Goal: Task Accomplishment & Management: Manage account settings

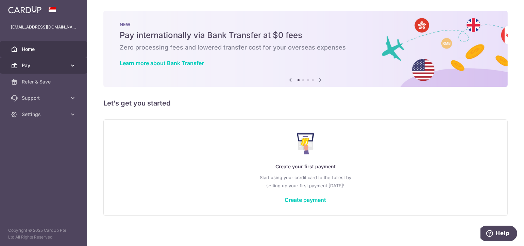
click at [28, 62] on link "Pay" at bounding box center [43, 65] width 87 height 16
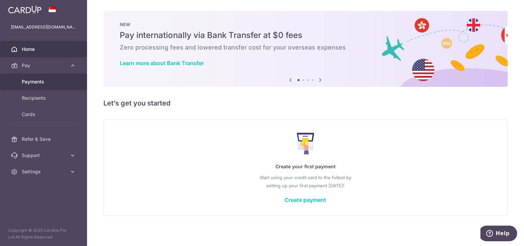
click at [52, 84] on span "Payments" at bounding box center [44, 82] width 45 height 7
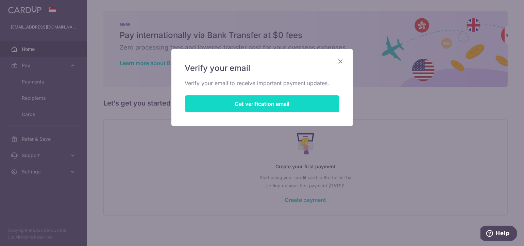
click at [321, 103] on button "Get verification email" at bounding box center [262, 104] width 154 height 17
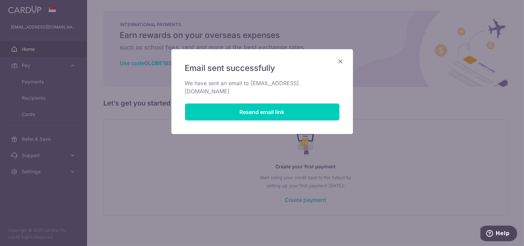
click at [342, 60] on icon "Close" at bounding box center [341, 61] width 8 height 8
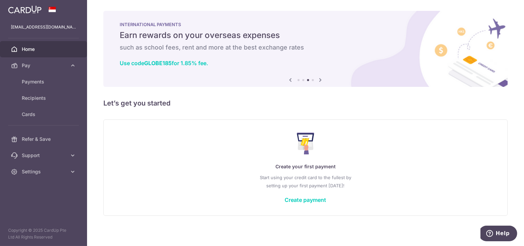
click at [39, 53] on link "Home" at bounding box center [43, 49] width 87 height 16
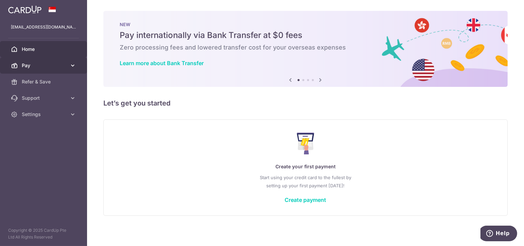
click at [79, 69] on link "Pay" at bounding box center [43, 65] width 87 height 16
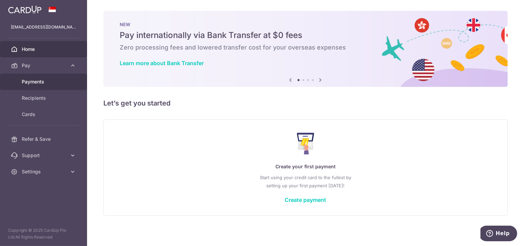
click at [68, 82] on link "Payments" at bounding box center [43, 82] width 87 height 16
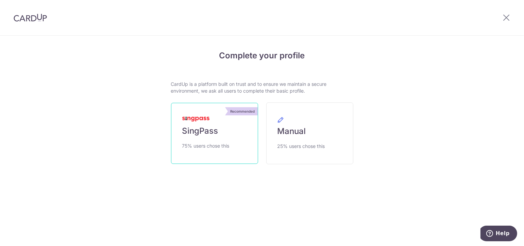
click at [232, 144] on link "Recommended SingPass 75% users chose this" at bounding box center [214, 133] width 87 height 61
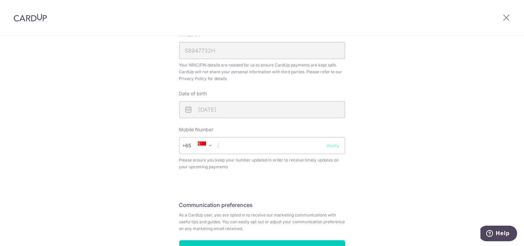
scroll to position [222, 0]
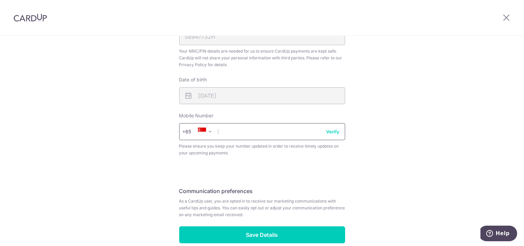
click at [287, 129] on input "text" at bounding box center [262, 131] width 166 height 17
type input "93629396"
click at [334, 129] on button "Verify" at bounding box center [332, 131] width 13 height 7
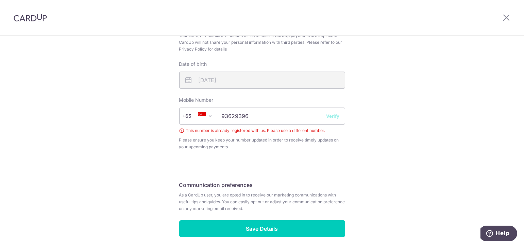
scroll to position [238, 0]
click at [331, 117] on button "Verify" at bounding box center [332, 116] width 13 height 7
click at [256, 121] on input "93629396" at bounding box center [262, 116] width 166 height 17
drag, startPoint x: 256, startPoint y: 121, endPoint x: 208, endPoint y: 114, distance: 48.1
click at [208, 114] on div "+376 +971 +93 +1268 +1264 +355 +374 +244 +0 +54 +1684 +43 +61 +297 +358 +994 +3…" at bounding box center [262, 116] width 166 height 17
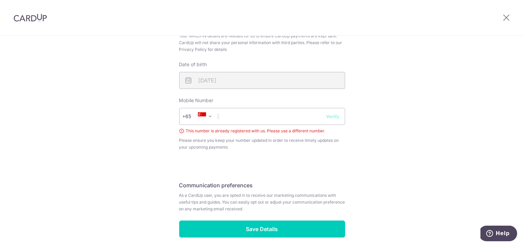
click at [256, 162] on div "Review your details Your Details Please provide your full name as per your NRIC…" at bounding box center [262, 29] width 166 height 417
click at [254, 114] on input "text" at bounding box center [262, 116] width 166 height 17
type input "93629396"
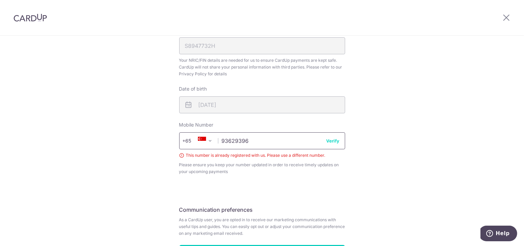
scroll to position [266, 0]
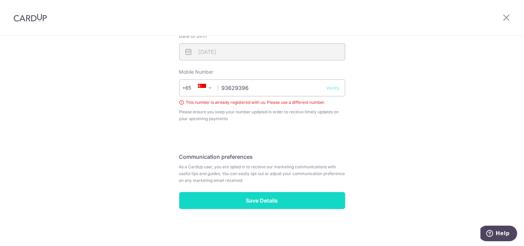
click at [312, 202] on input "Save Details" at bounding box center [262, 200] width 166 height 17
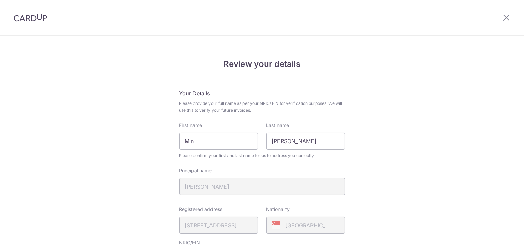
scroll to position [234, 0]
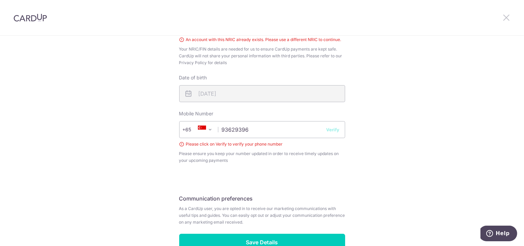
click at [504, 21] on icon at bounding box center [506, 17] width 8 height 8
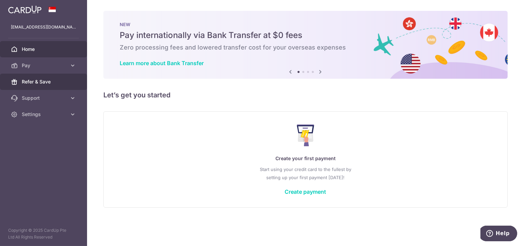
click at [64, 78] on link "Refer & Save" at bounding box center [43, 82] width 87 height 16
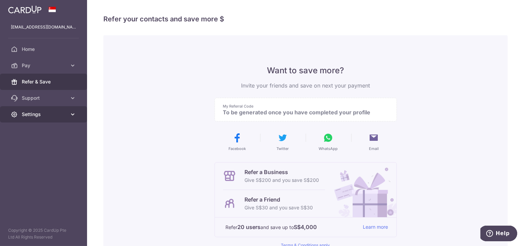
click at [67, 107] on link "Settings" at bounding box center [43, 114] width 87 height 16
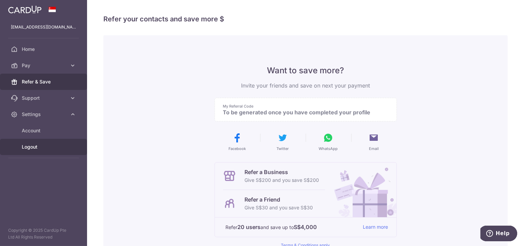
click at [43, 147] on span "Logout" at bounding box center [44, 147] width 45 height 7
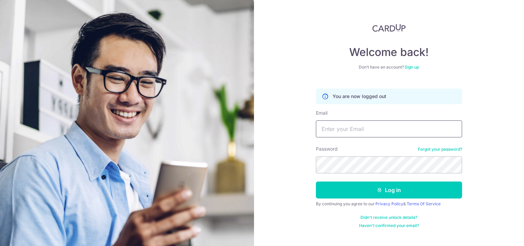
click at [329, 128] on input "Email" at bounding box center [389, 129] width 146 height 17
type input "[EMAIL_ADDRESS][DOMAIN_NAME]"
click at [316, 182] on button "Log in" at bounding box center [389, 190] width 146 height 17
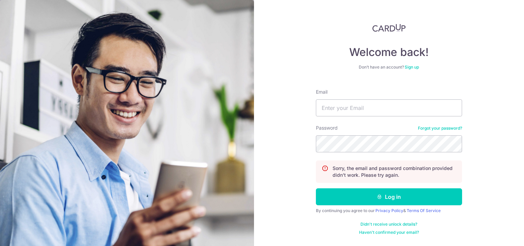
click at [456, 128] on link "Forgot your password?" at bounding box center [440, 128] width 44 height 5
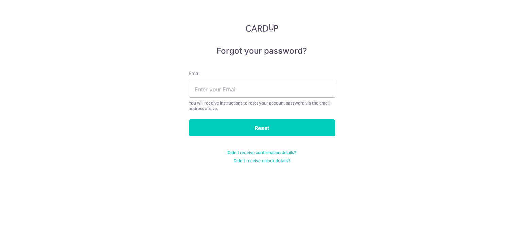
click at [273, 107] on div "You will receive instructions to reset your account password via the email addr…" at bounding box center [262, 106] width 146 height 11
click at [275, 94] on input "text" at bounding box center [262, 89] width 146 height 17
type input "[EMAIL_ADDRESS][DOMAIN_NAME]"
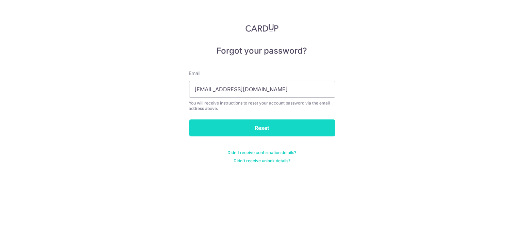
click at [271, 122] on input "Reset" at bounding box center [262, 128] width 146 height 17
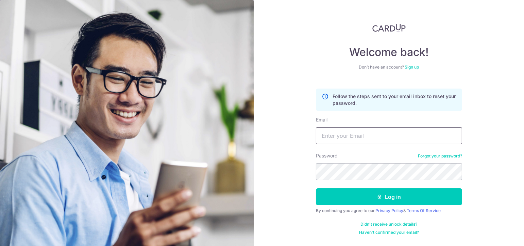
click at [329, 133] on input "Email" at bounding box center [389, 135] width 146 height 17
type input "[EMAIL_ADDRESS][DOMAIN_NAME]"
click at [316, 189] on button "Log in" at bounding box center [389, 197] width 146 height 17
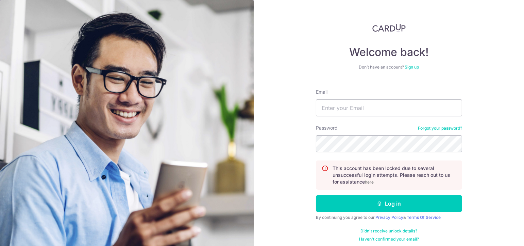
click at [369, 183] on u "here" at bounding box center [369, 182] width 9 height 5
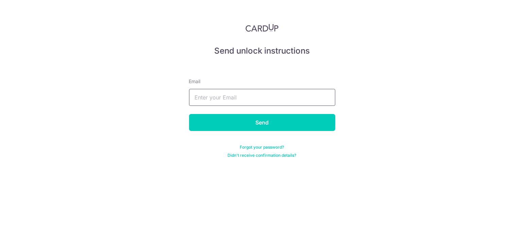
click at [292, 103] on input "text" at bounding box center [262, 97] width 146 height 17
type input "[EMAIL_ADDRESS][DOMAIN_NAME]"
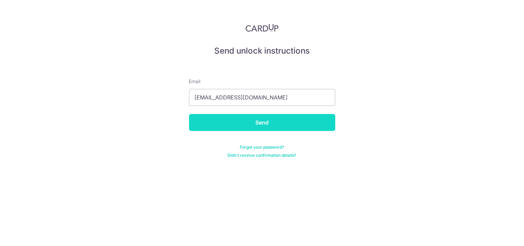
click at [281, 124] on input "Send" at bounding box center [262, 122] width 146 height 17
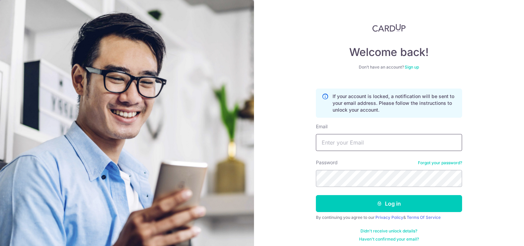
click at [356, 137] on input "Email" at bounding box center [389, 142] width 146 height 17
type input "[EMAIL_ADDRESS][DOMAIN_NAME]"
click at [316, 195] on button "Log in" at bounding box center [389, 203] width 146 height 17
